Goal: Information Seeking & Learning: Find specific fact

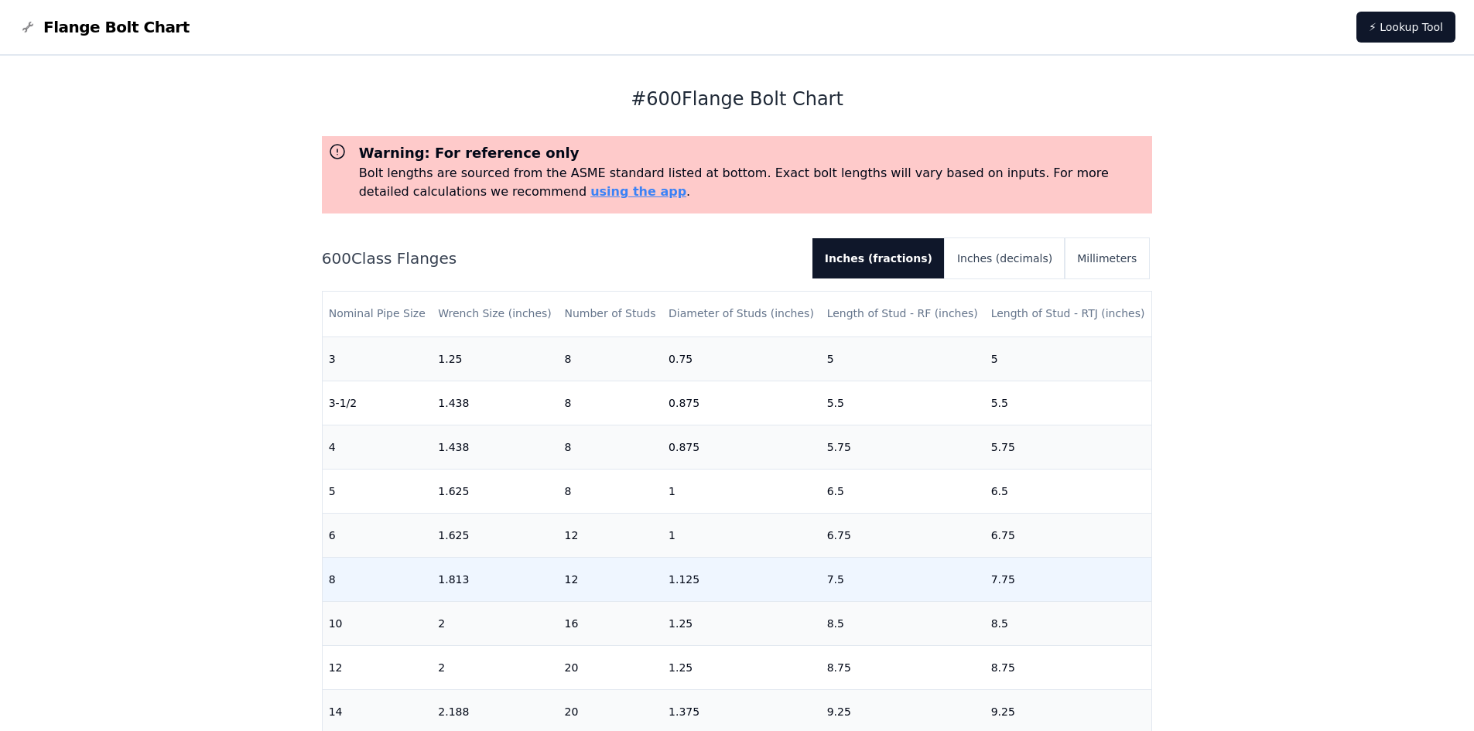
scroll to position [309, 0]
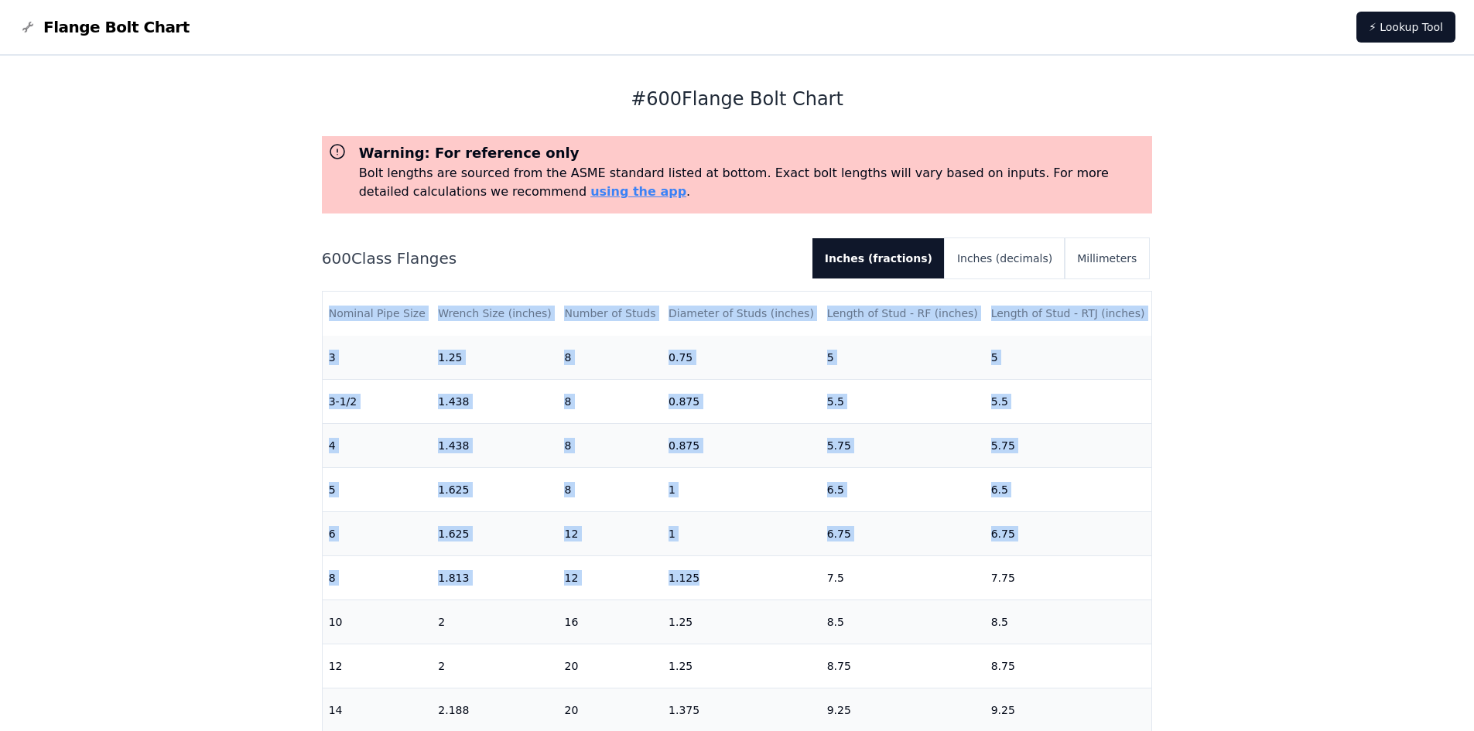
drag, startPoint x: 728, startPoint y: 575, endPoint x: 316, endPoint y: 585, distance: 411.6
click at [316, 585] on div "# 600 Flange Bolt Chart Warning: For reference only Bolt lengths are sourced fr…" at bounding box center [737, 629] width 866 height 1147
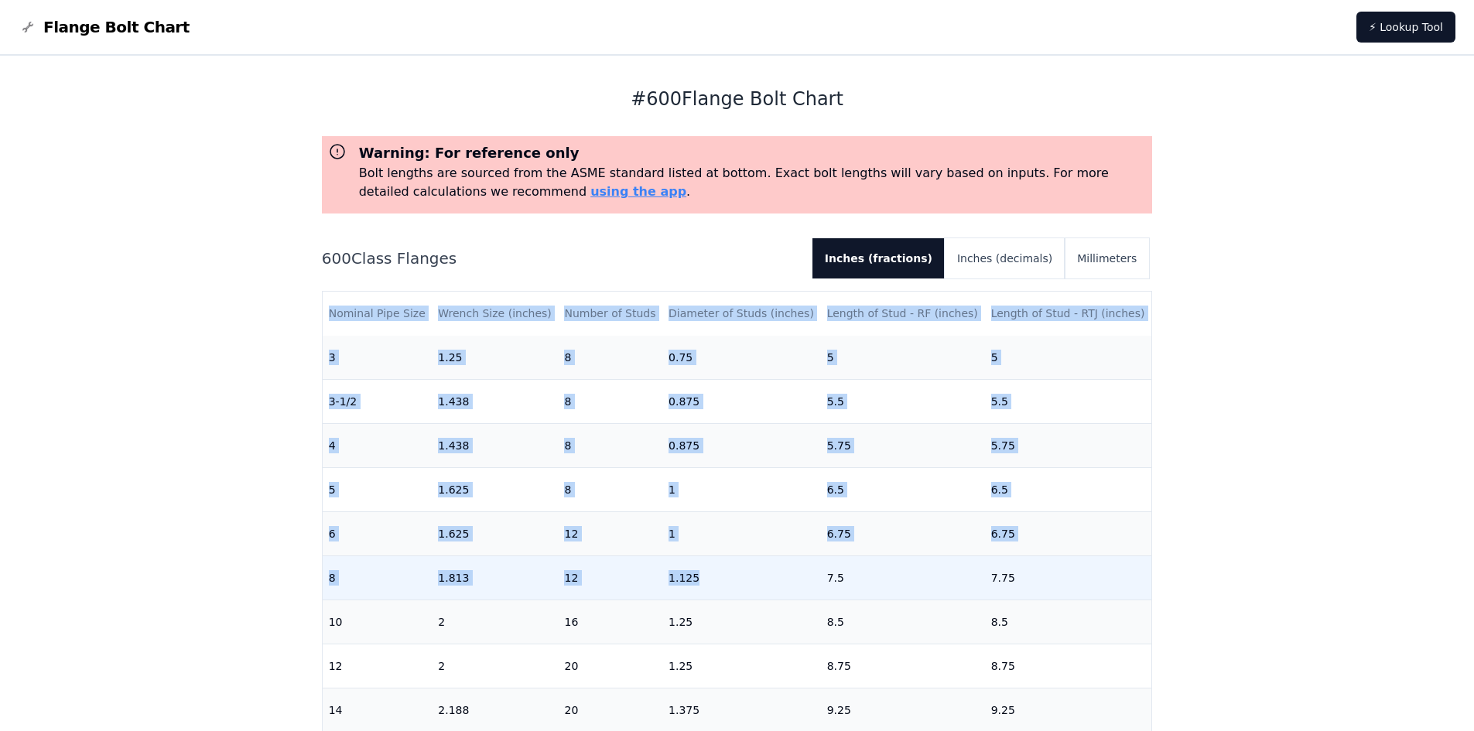
click at [347, 587] on td "8" at bounding box center [378, 577] width 110 height 44
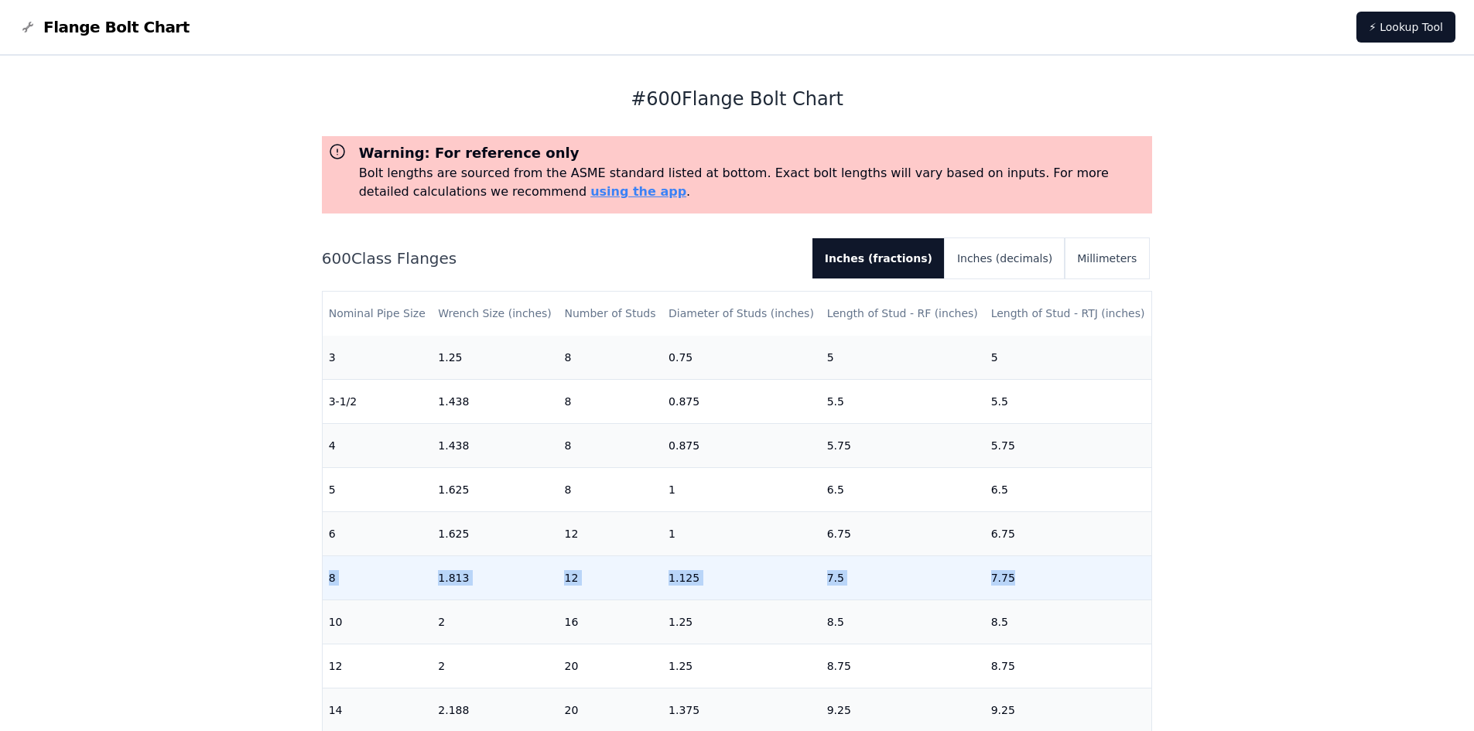
drag, startPoint x: 325, startPoint y: 580, endPoint x: 1042, endPoint y: 579, distance: 717.0
click at [1042, 579] on tr "8 1.813 12 1.125 7.5 7.75" at bounding box center [737, 577] width 829 height 44
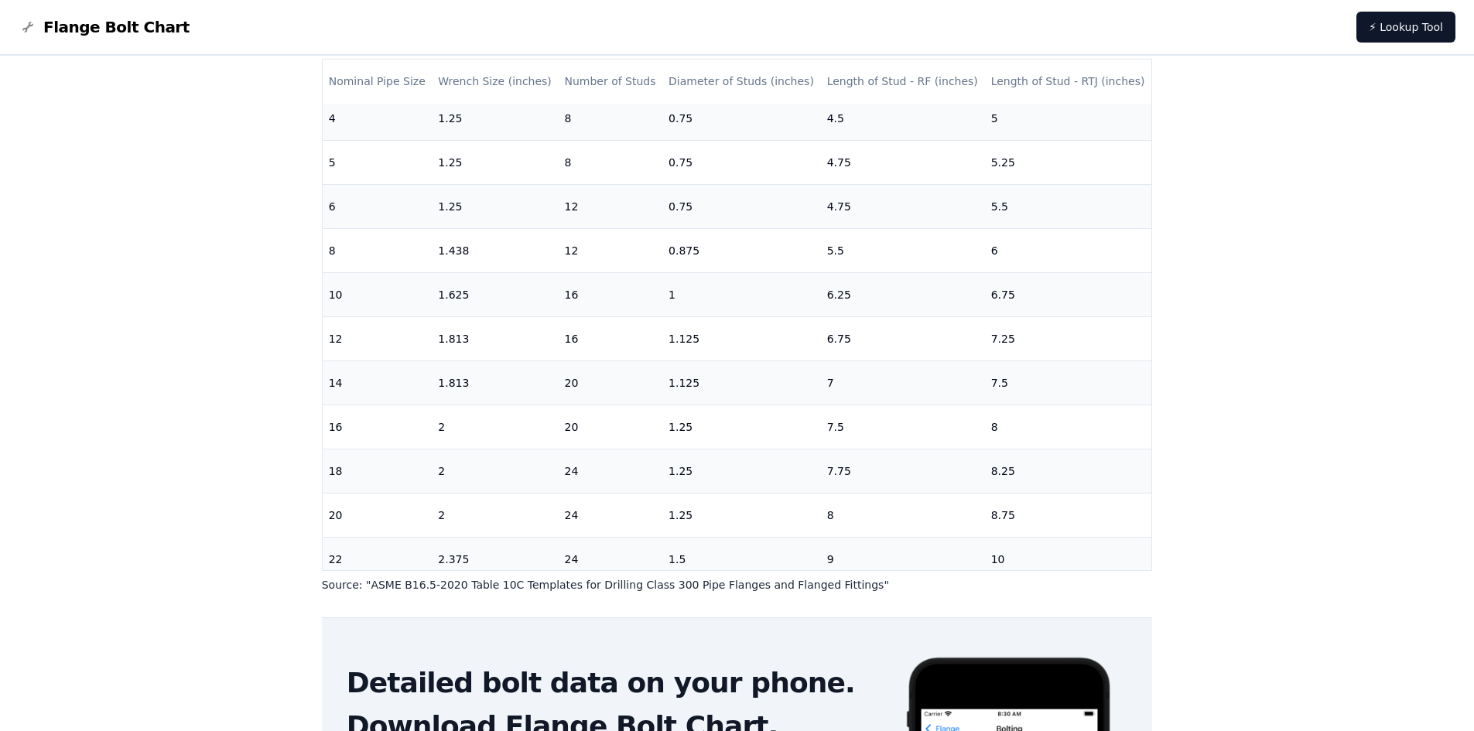
scroll to position [408, 0]
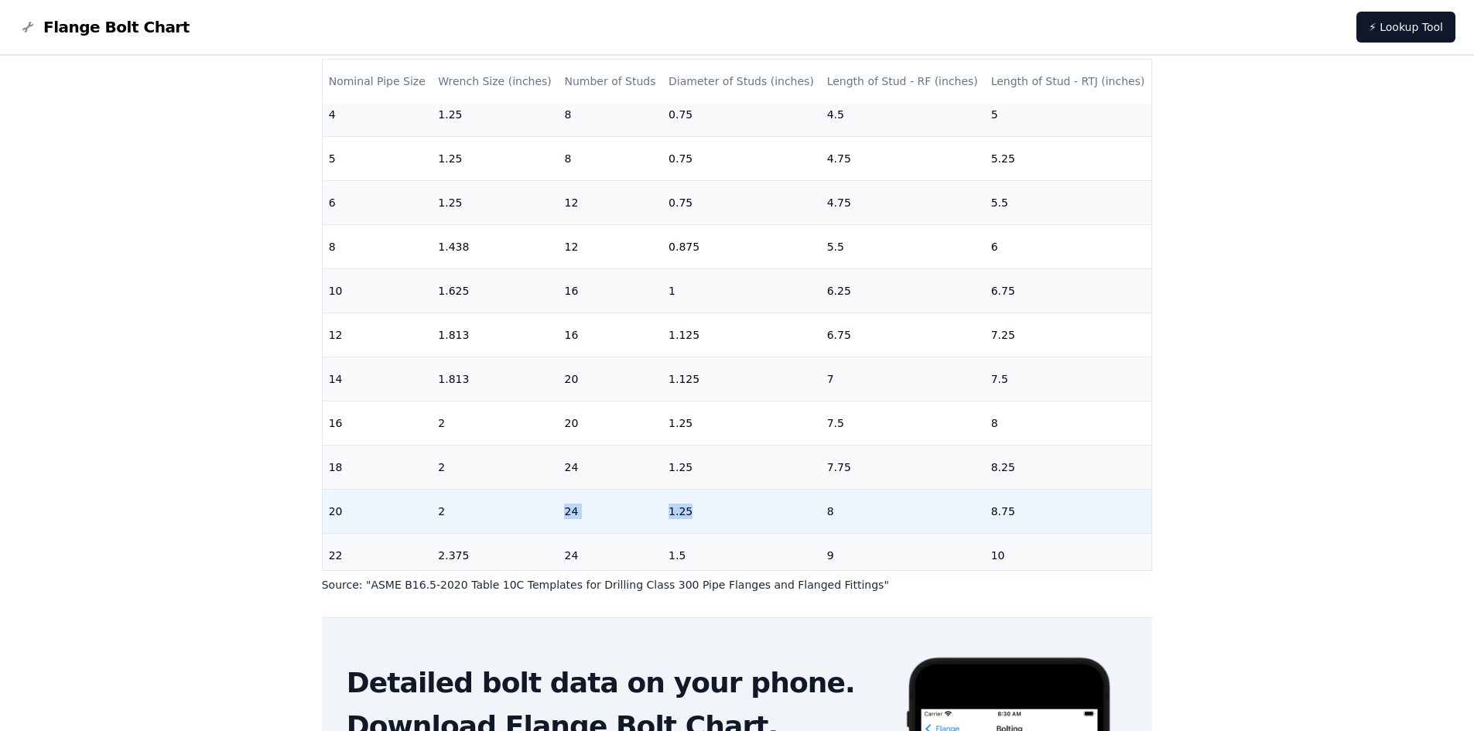
drag, startPoint x: 702, startPoint y: 507, endPoint x: 519, endPoint y: 510, distance: 182.6
click at [519, 510] on tr "20 2 24 1.25 8 8.75" at bounding box center [737, 511] width 829 height 44
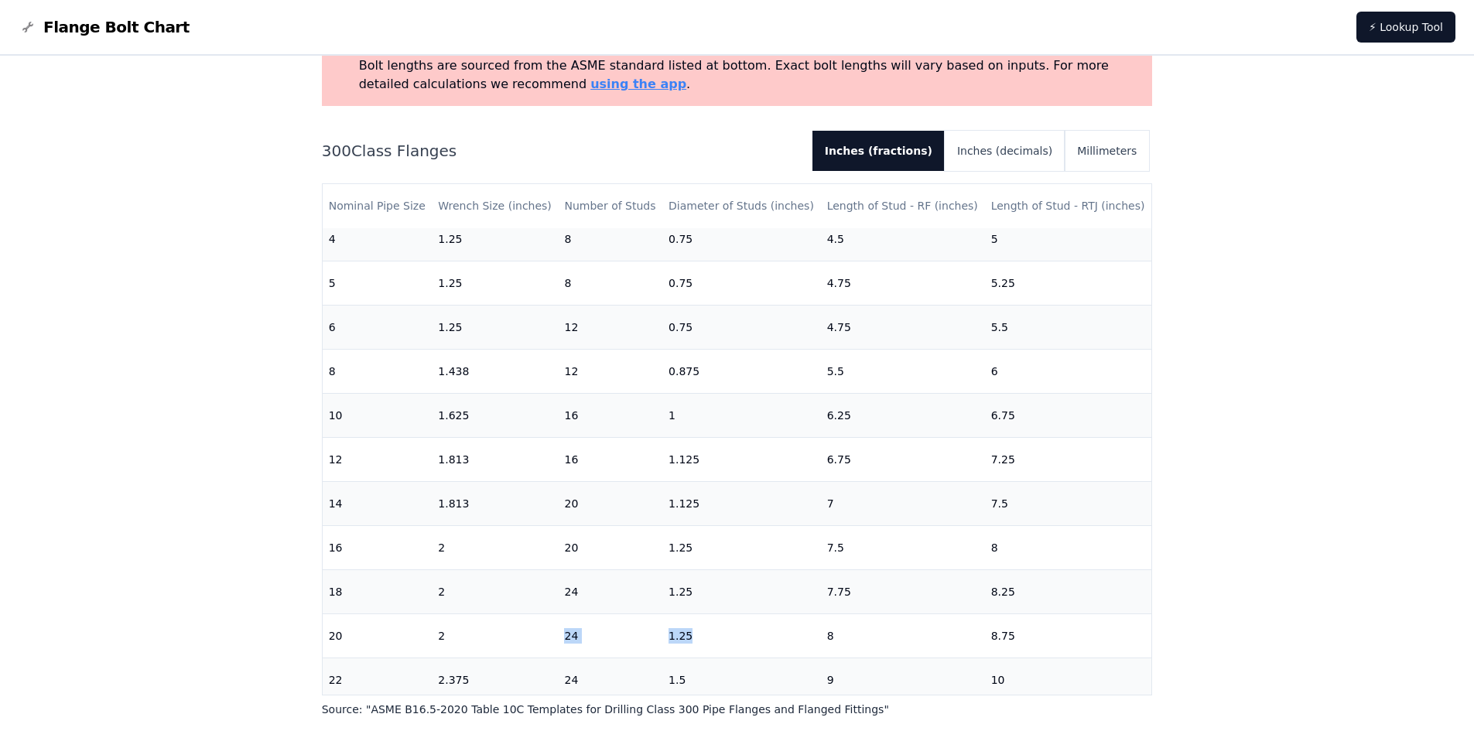
scroll to position [0, 0]
